Goal: Check status: Check status

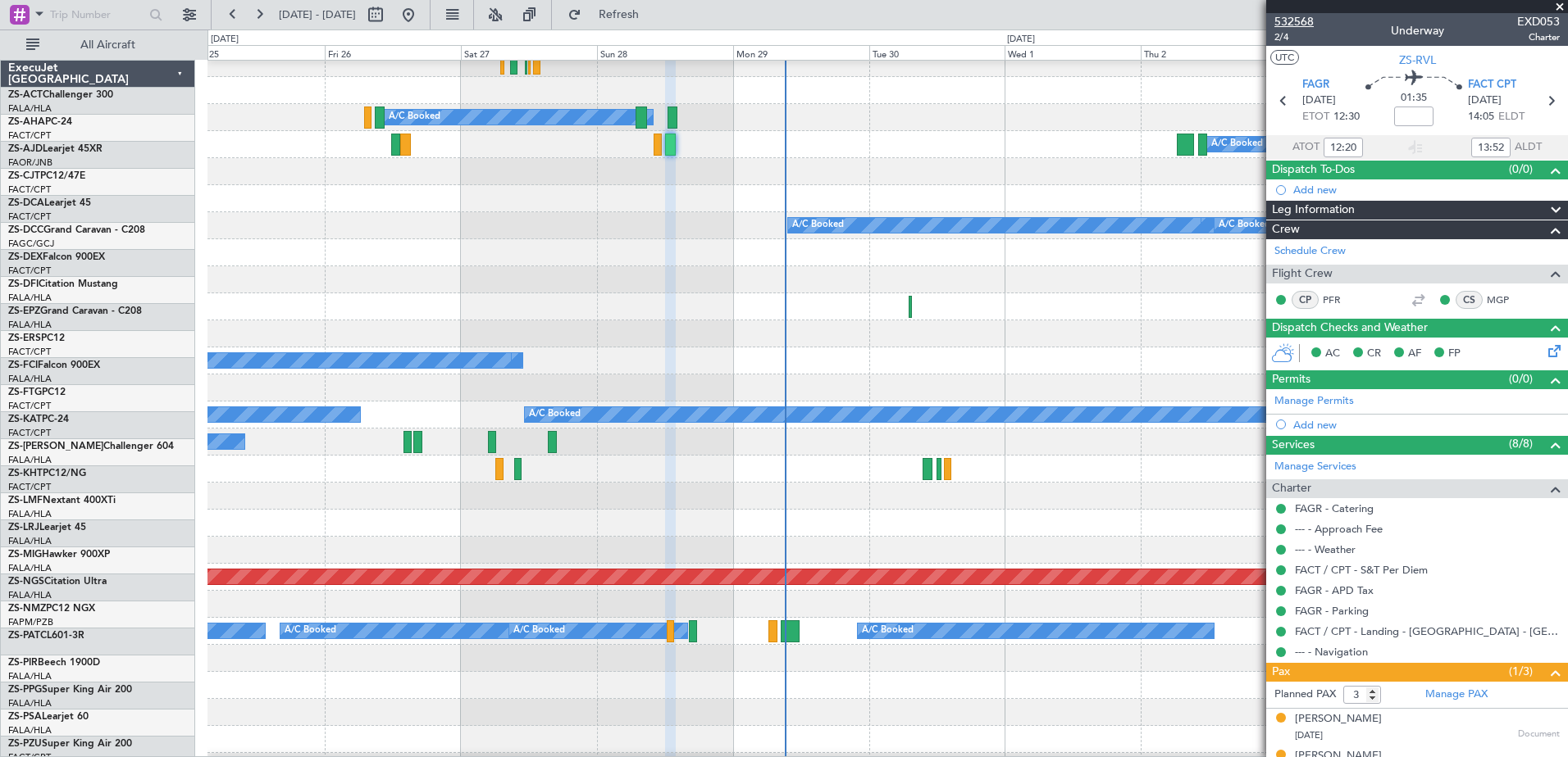
scroll to position [633, 0]
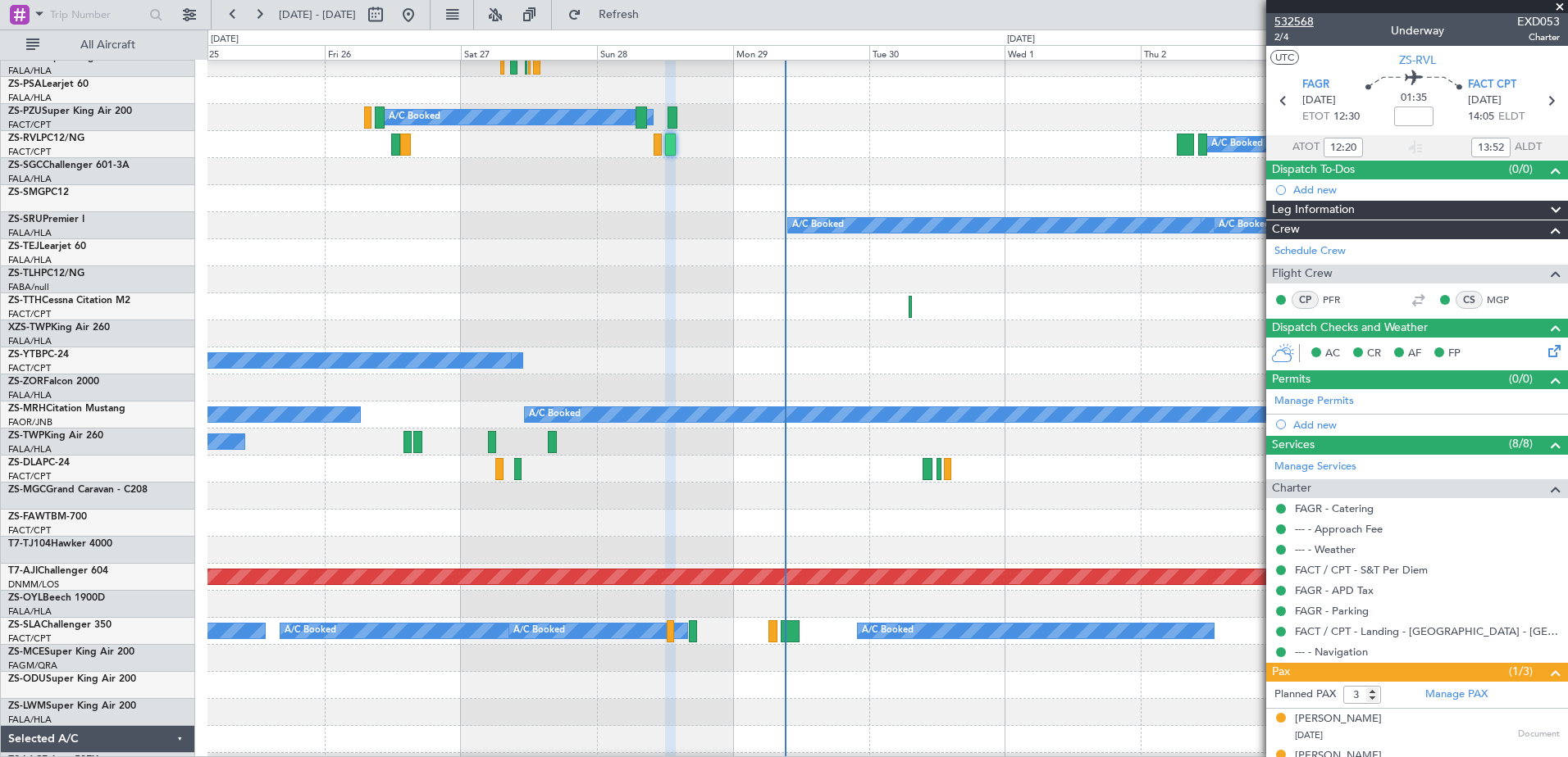
drag, startPoint x: 1304, startPoint y: 23, endPoint x: 1311, endPoint y: 14, distance: 11.4
click at [1307, 20] on span "532568" at bounding box center [1294, 21] width 39 height 17
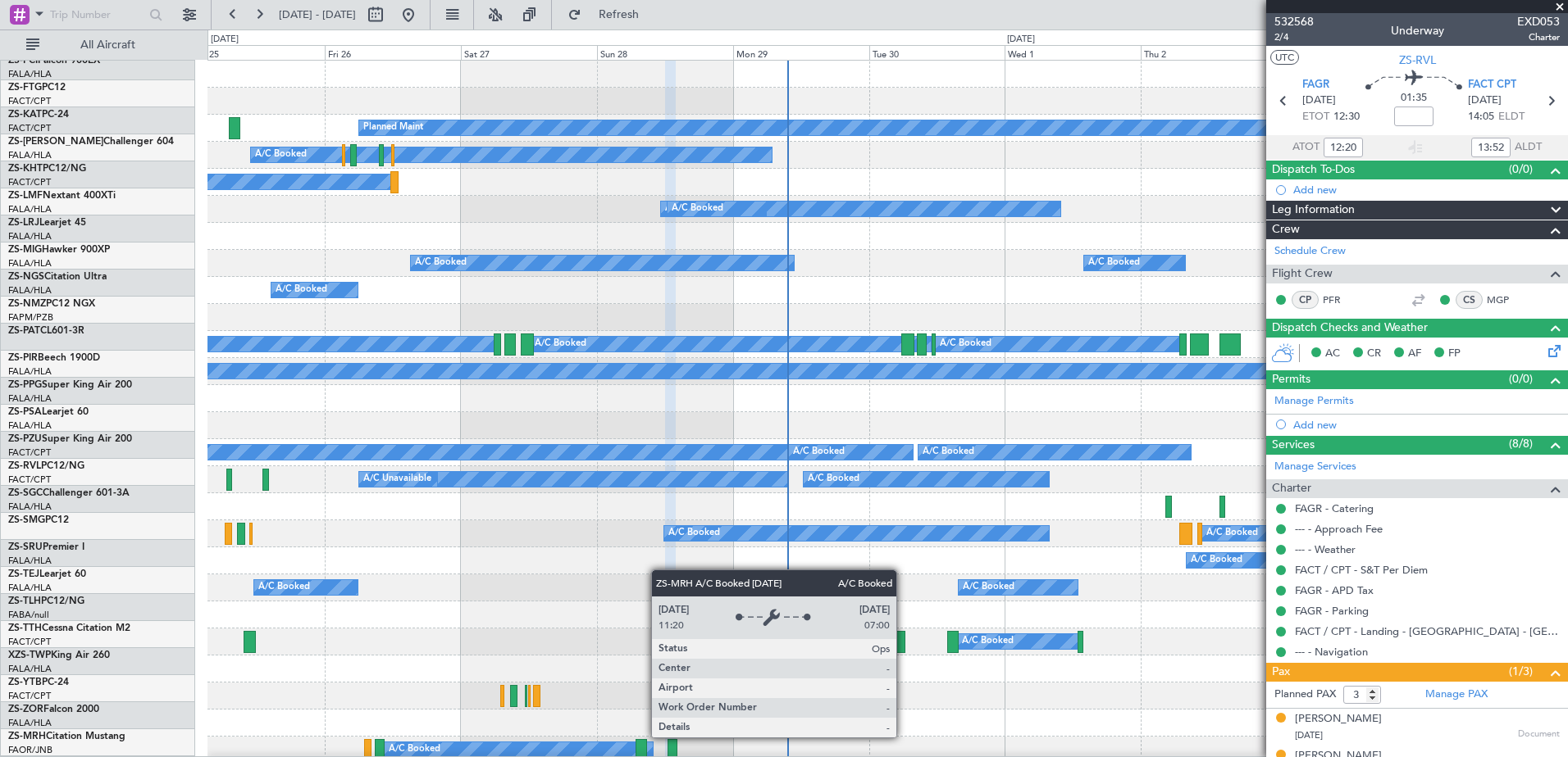
scroll to position [0, 0]
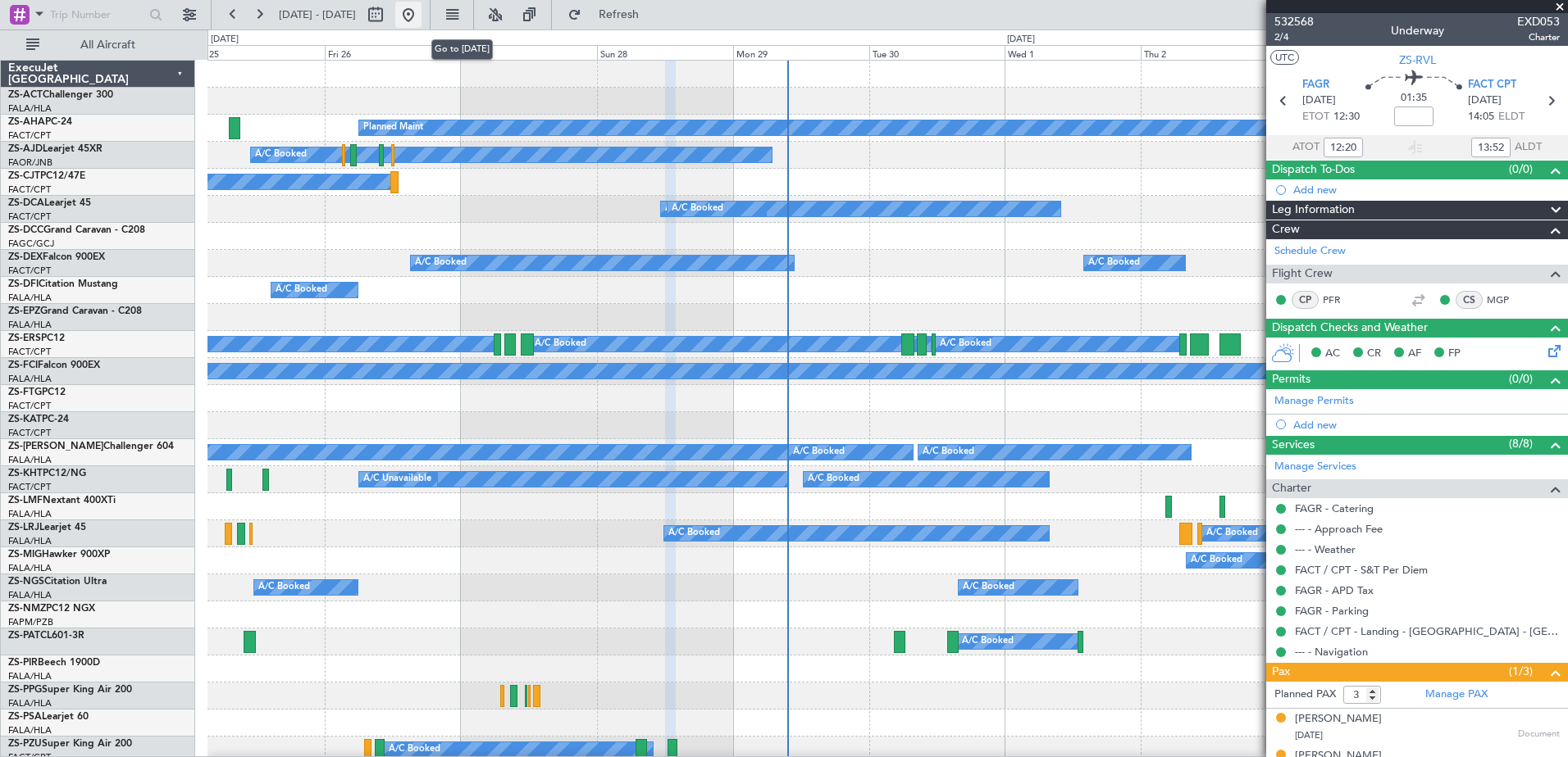
click at [422, 12] on button at bounding box center [409, 15] width 26 height 26
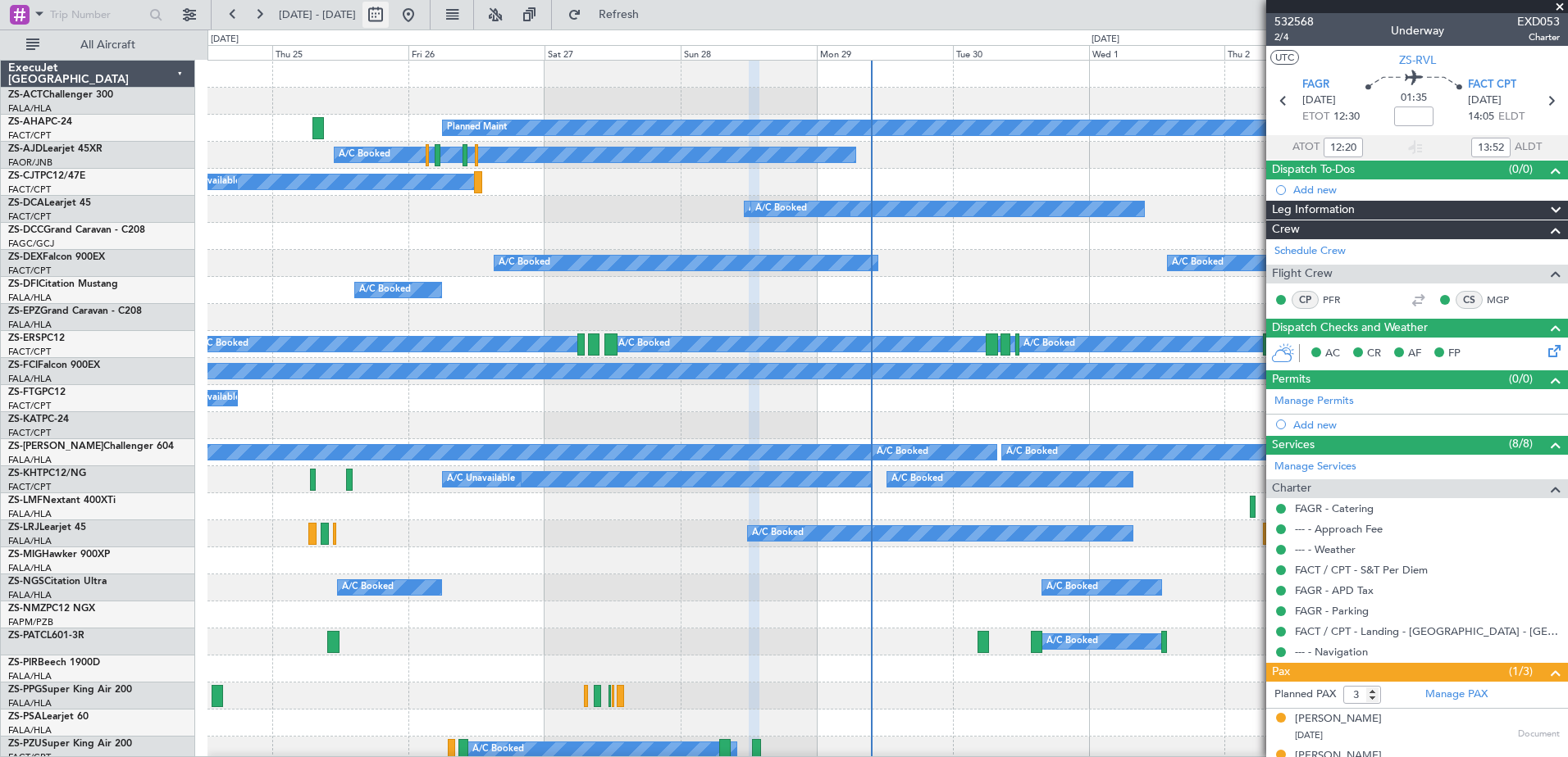
click at [389, 12] on button at bounding box center [376, 15] width 26 height 26
select select "9"
select select "2025"
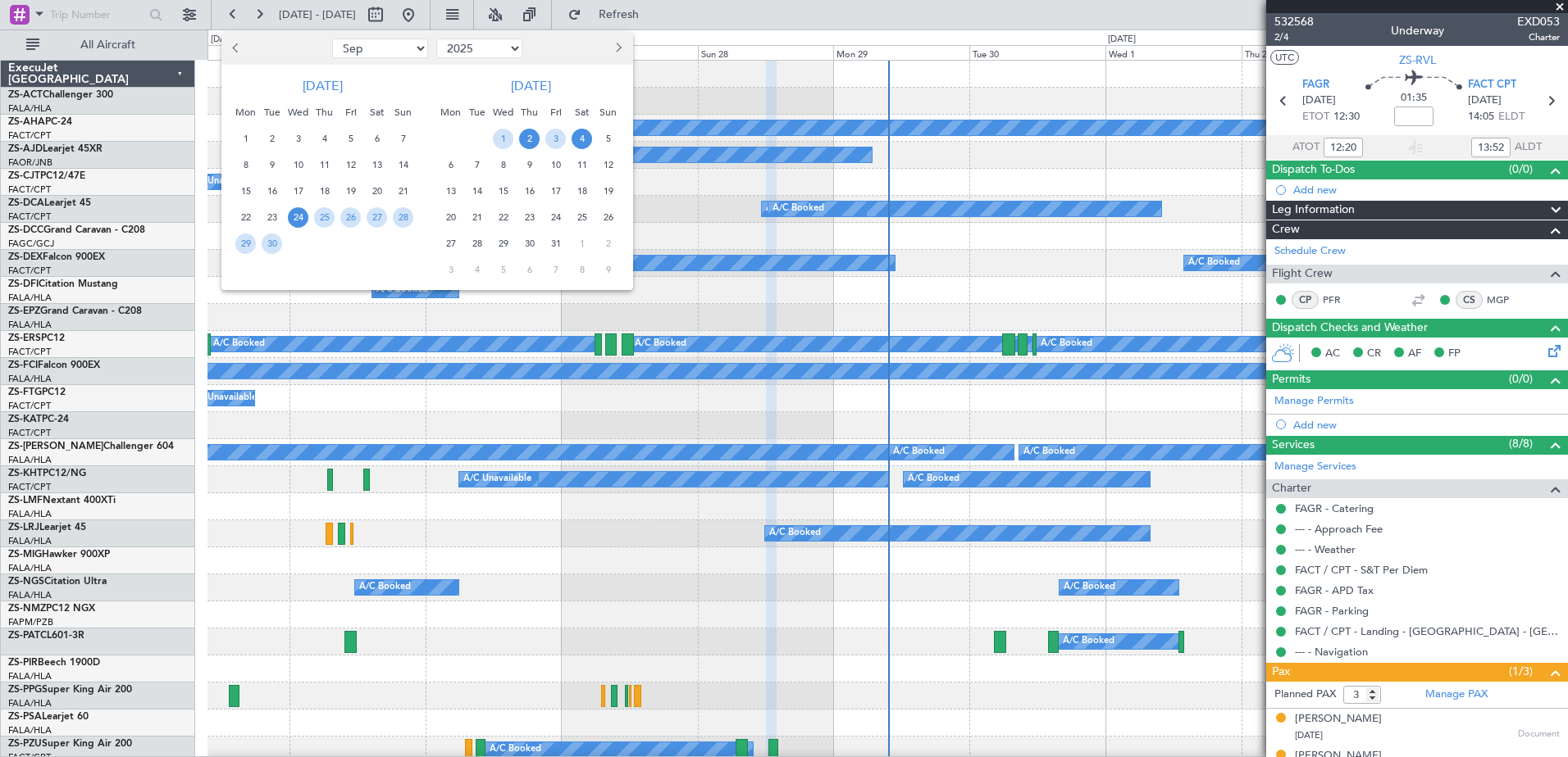
click at [530, 135] on span "2" at bounding box center [529, 139] width 21 height 21
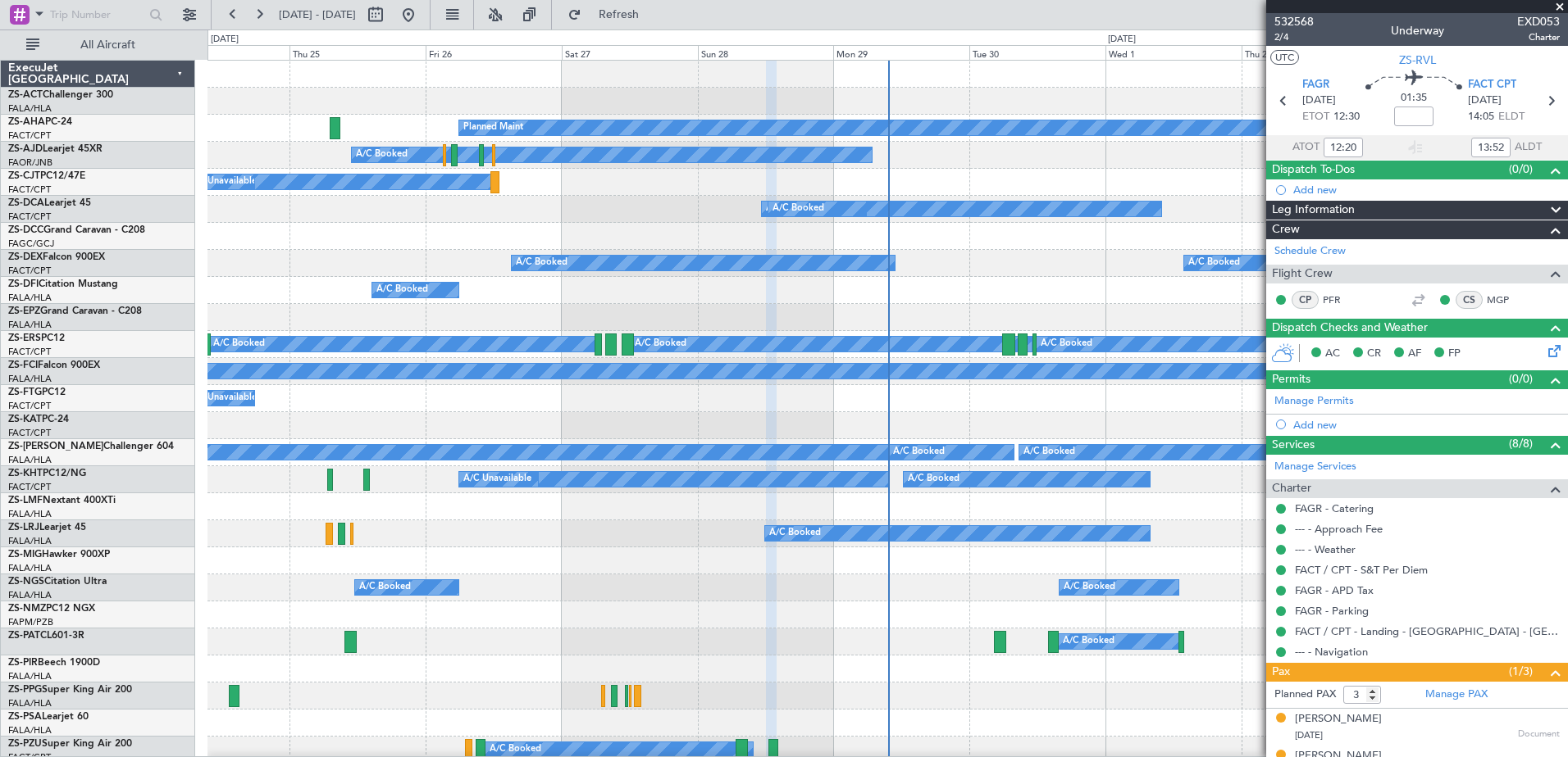
select select "10"
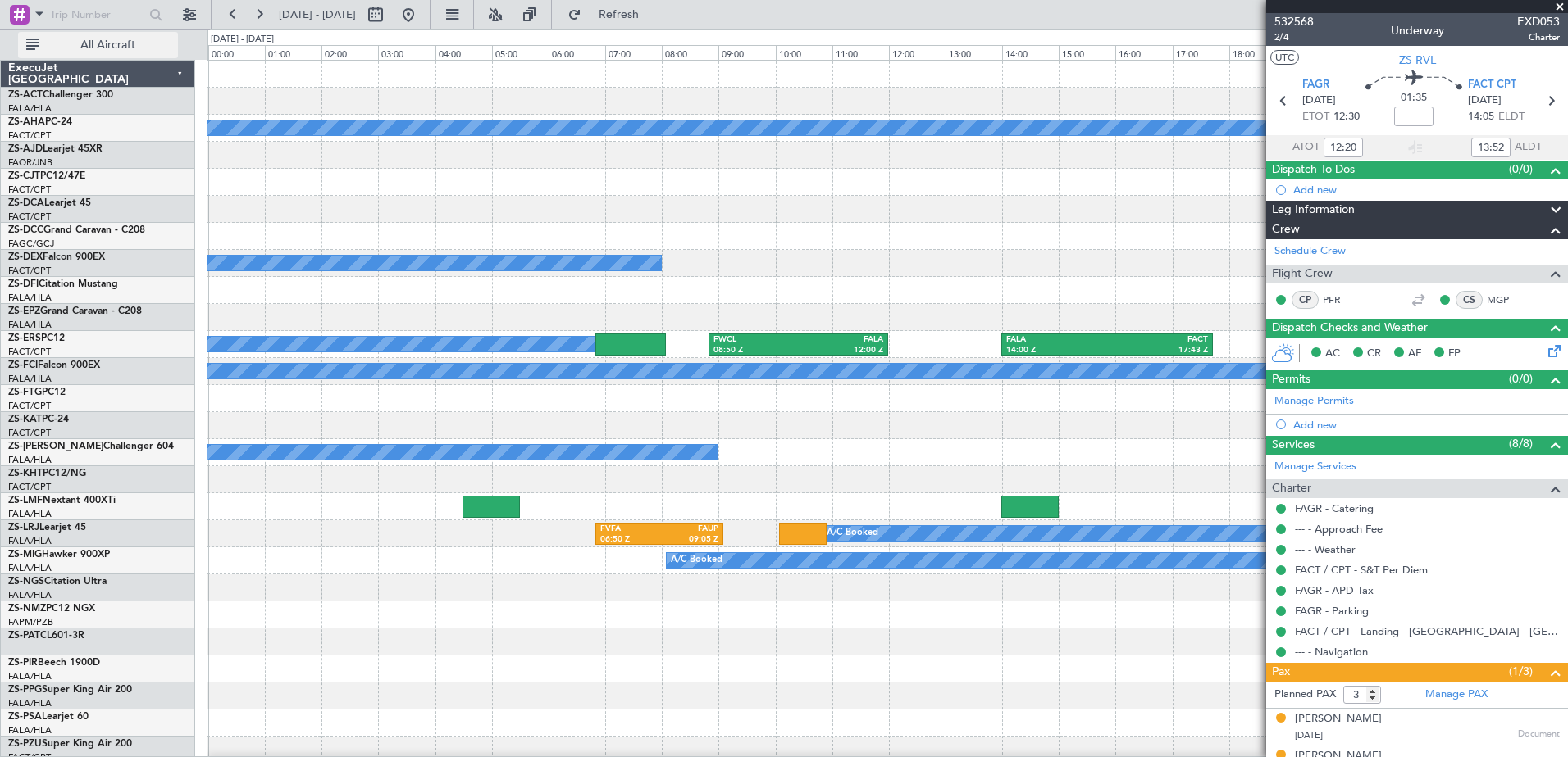
click at [113, 49] on span "All Aircraft" at bounding box center [108, 45] width 130 height 11
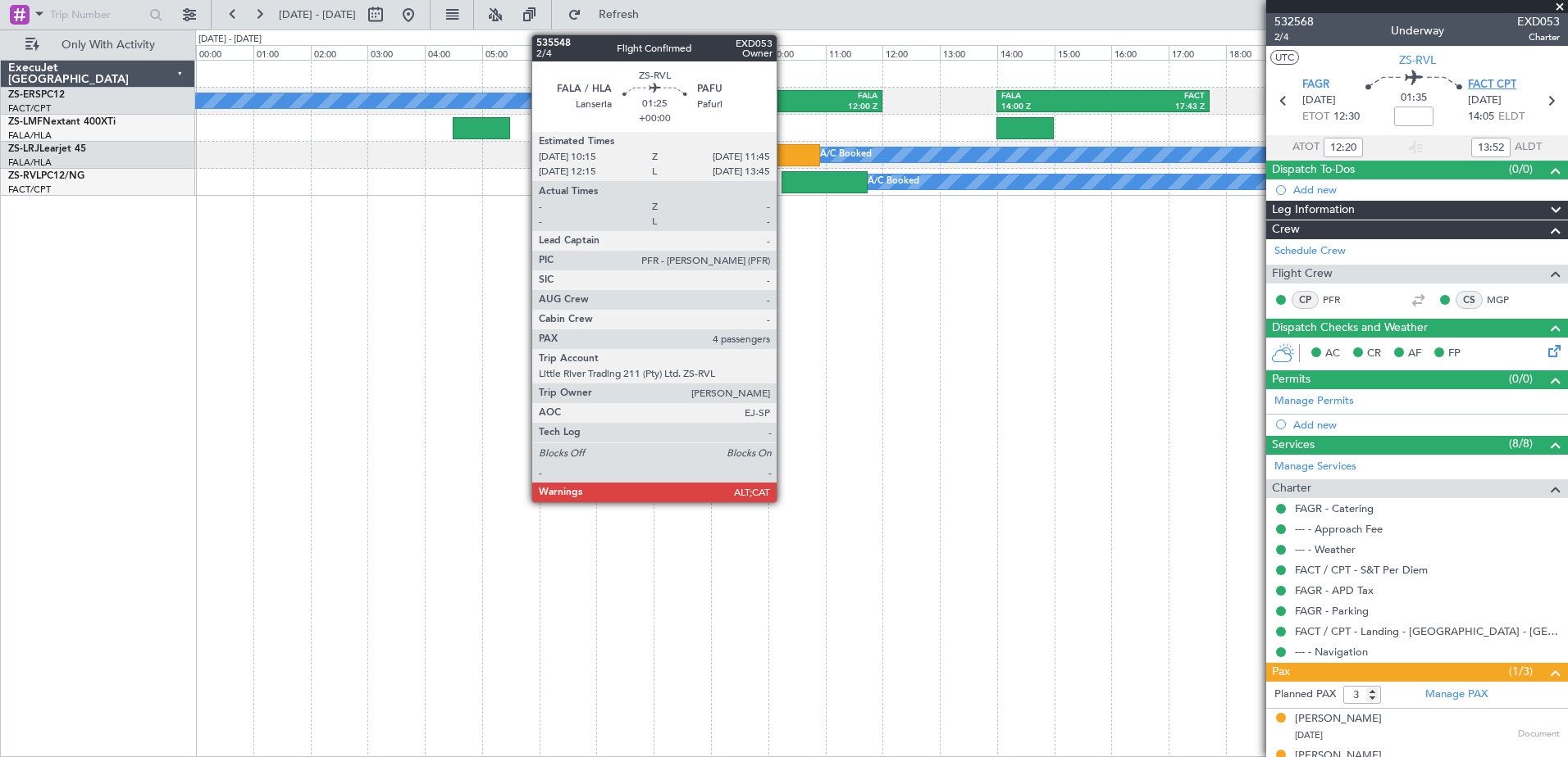
type input "14:20"
type input "15:52"
type input "12:20"
type input "13:52"
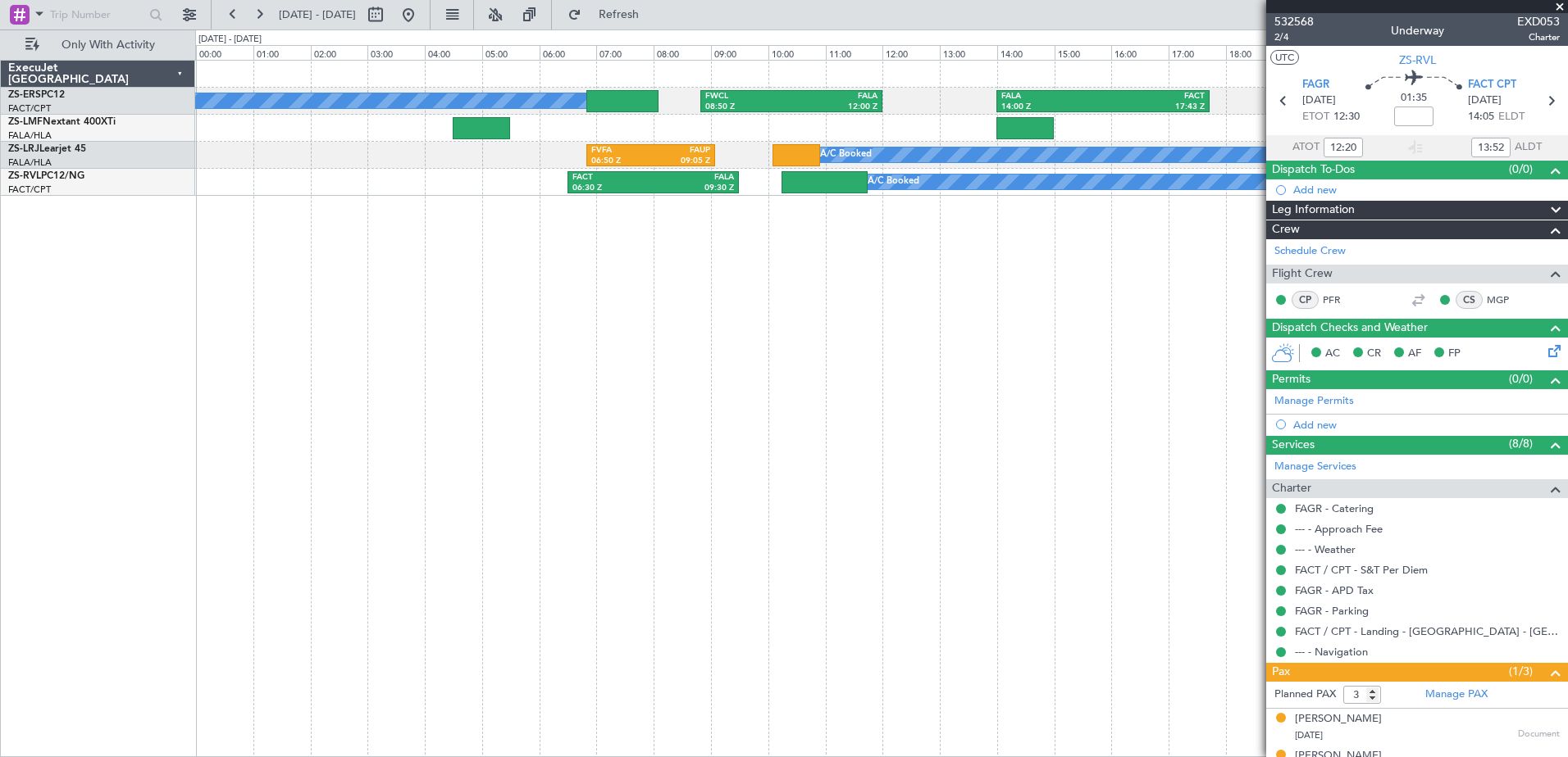
drag, startPoint x: 1557, startPoint y: 8, endPoint x: 1550, endPoint y: 22, distance: 15.7
click at [1557, 10] on span at bounding box center [1560, 7] width 17 height 15
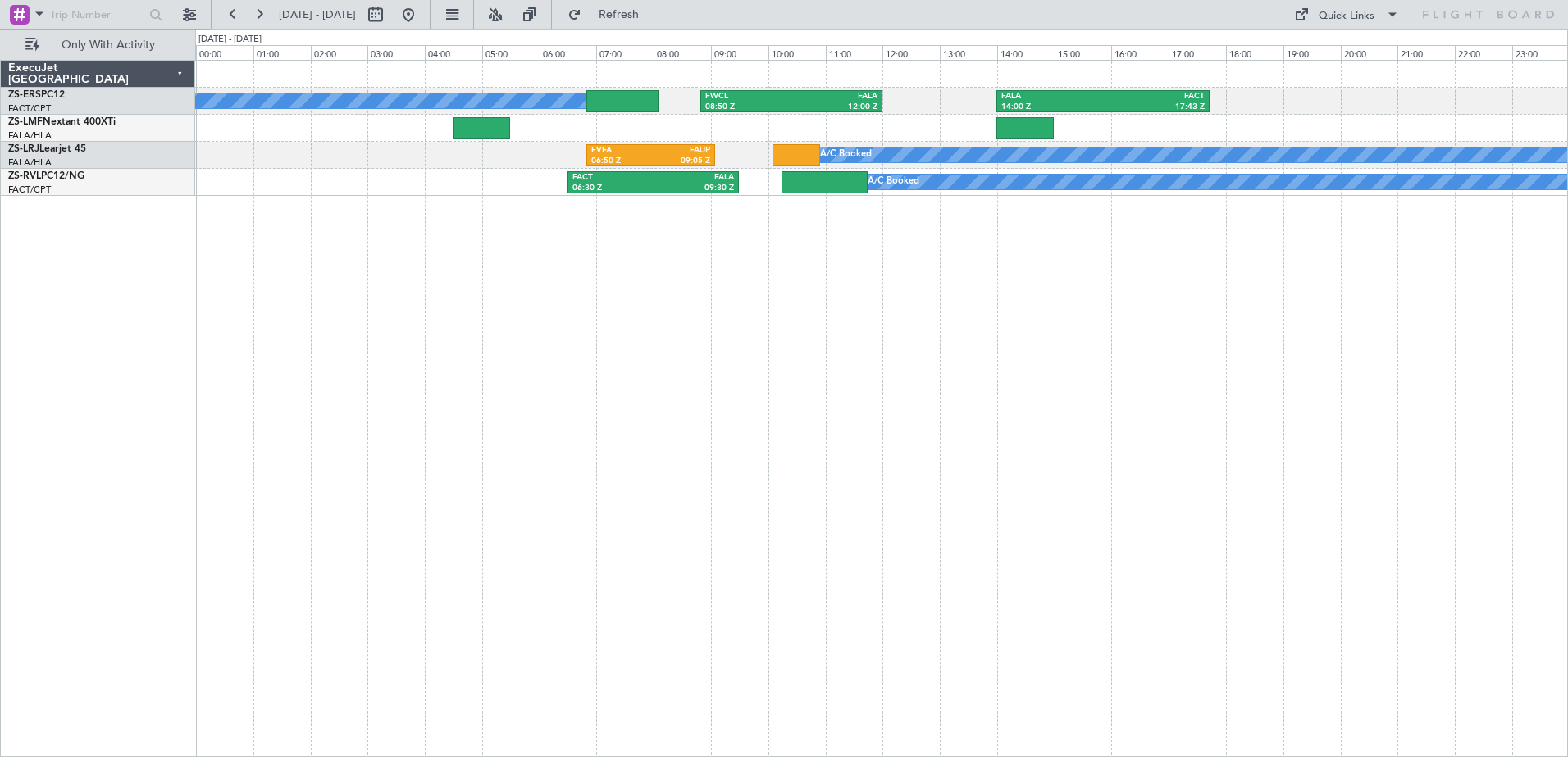
type input "0"
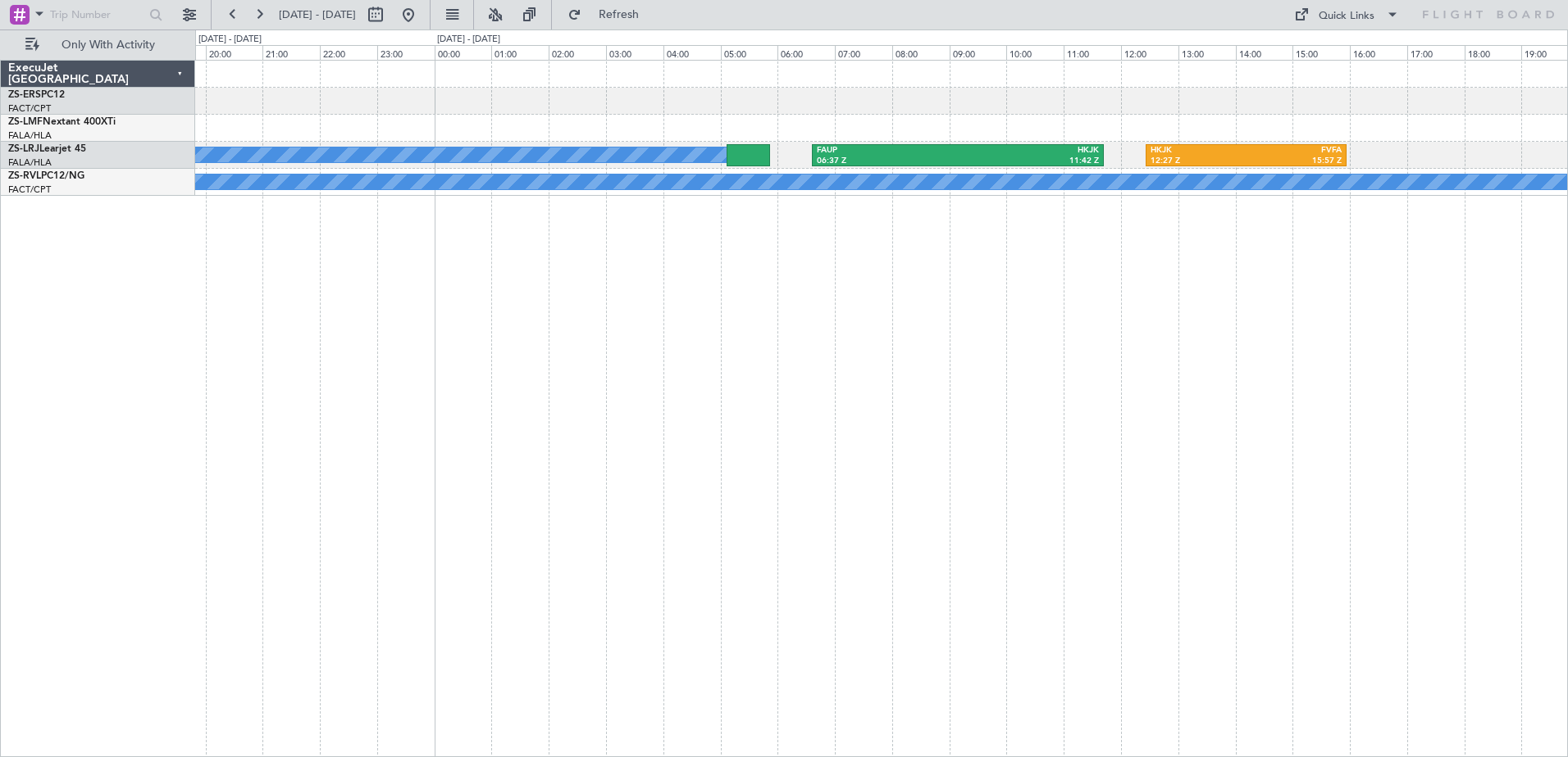
click at [263, 331] on div "FALA 14:00 Z FACT 17:43 Z A/C Booked FAUP 06:37 Z HKJK 11:42 Z HKJK 12:27 Z FVF…" at bounding box center [882, 408] width 1373 height 697
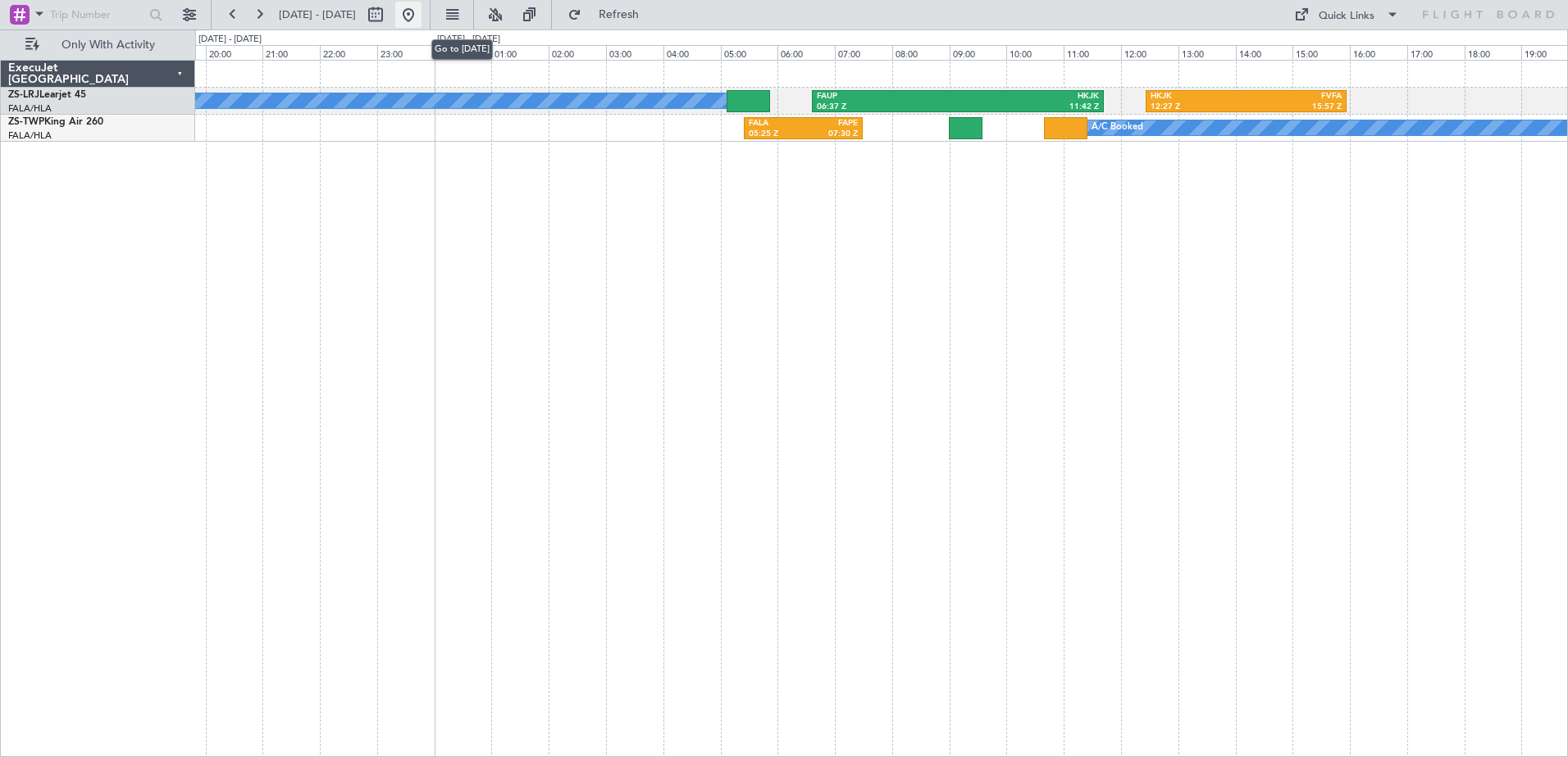
click at [422, 13] on button at bounding box center [409, 15] width 26 height 26
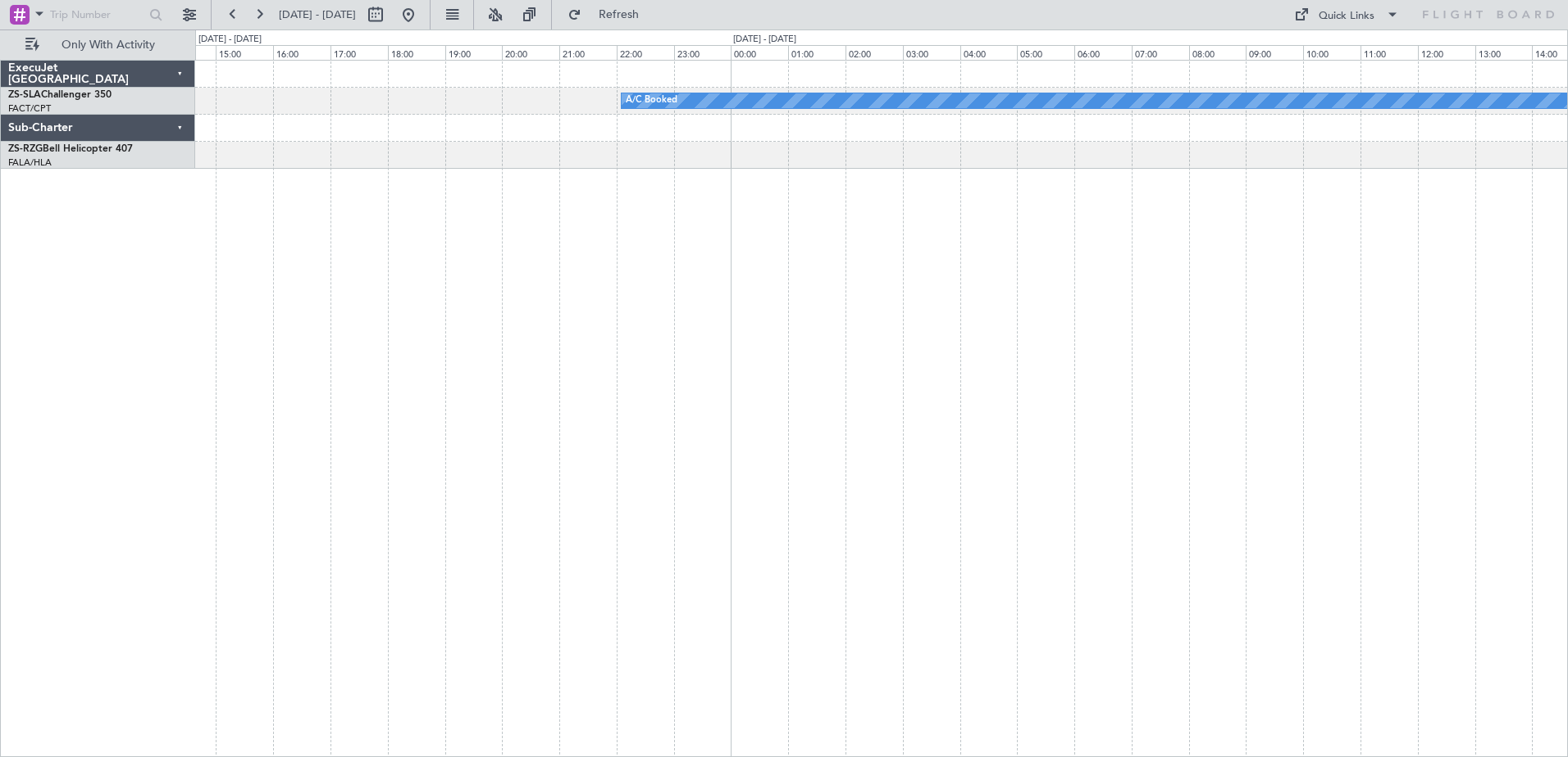
click at [399, 168] on div at bounding box center [881, 155] width 1372 height 27
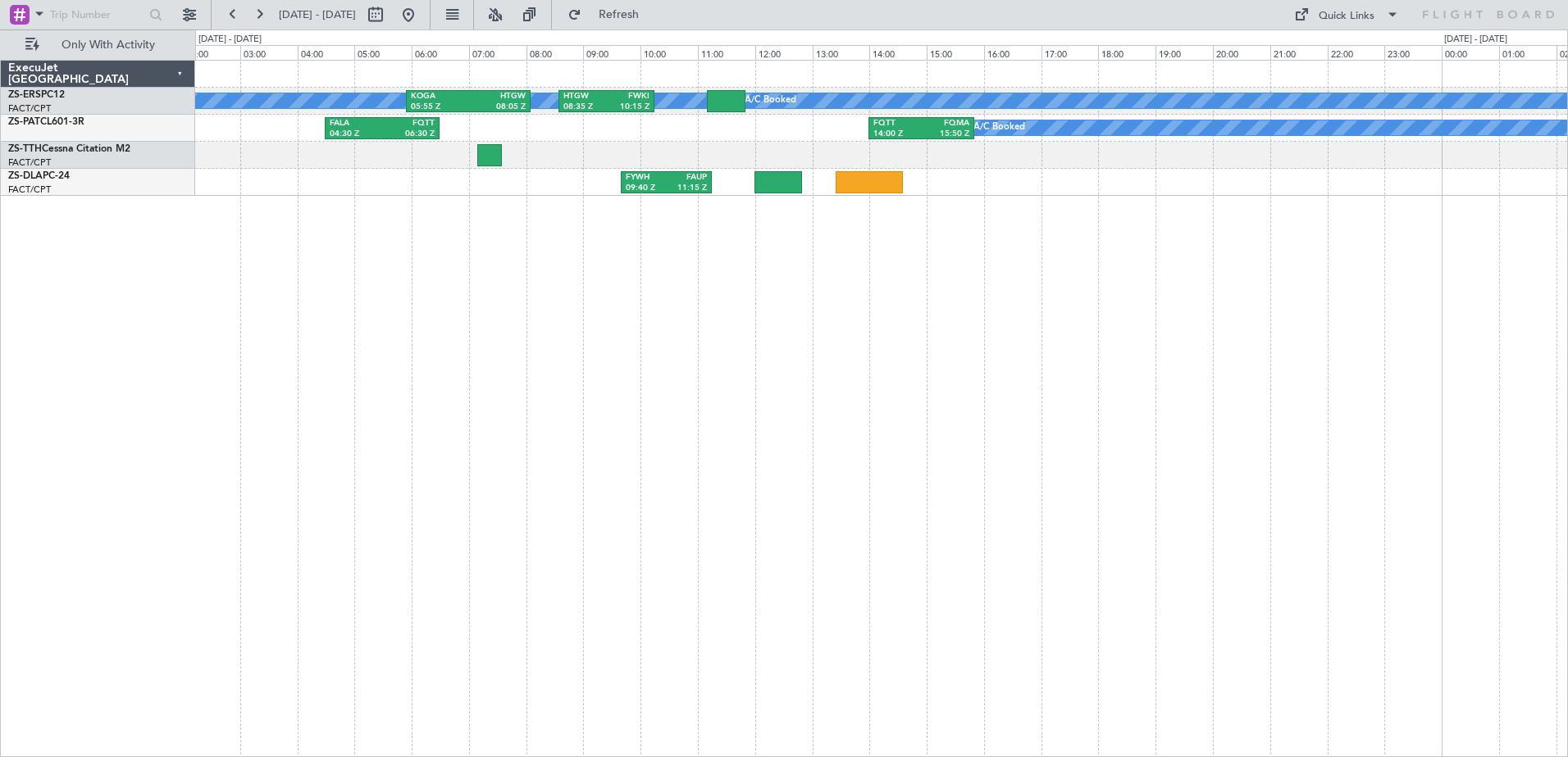
click at [424, 177] on div "FYWH 09:40 Z FAUP 11:15 Z" at bounding box center [881, 182] width 1372 height 27
